Goal: Information Seeking & Learning: Understand process/instructions

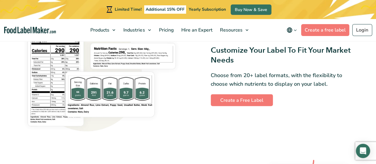
scroll to position [475, 0]
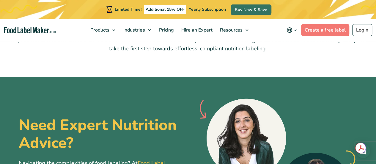
scroll to position [1485, 0]
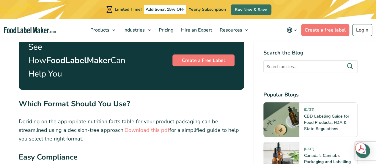
scroll to position [2198, 0]
